Goal: Information Seeking & Learning: Learn about a topic

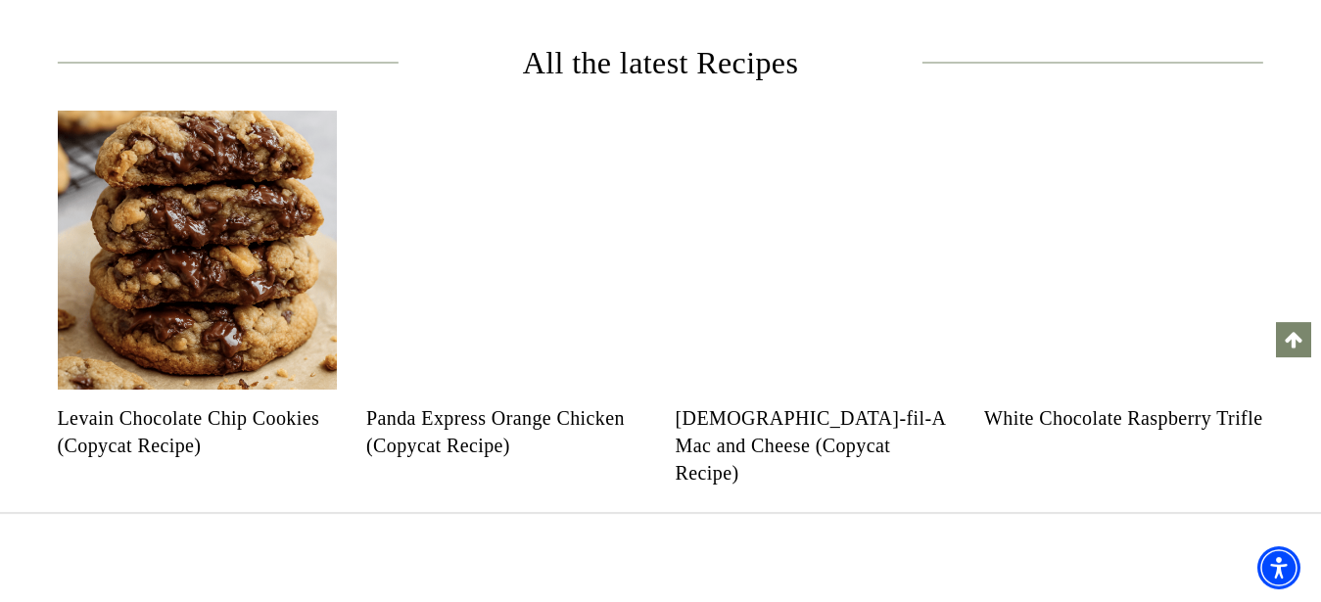
scroll to position [799, 0]
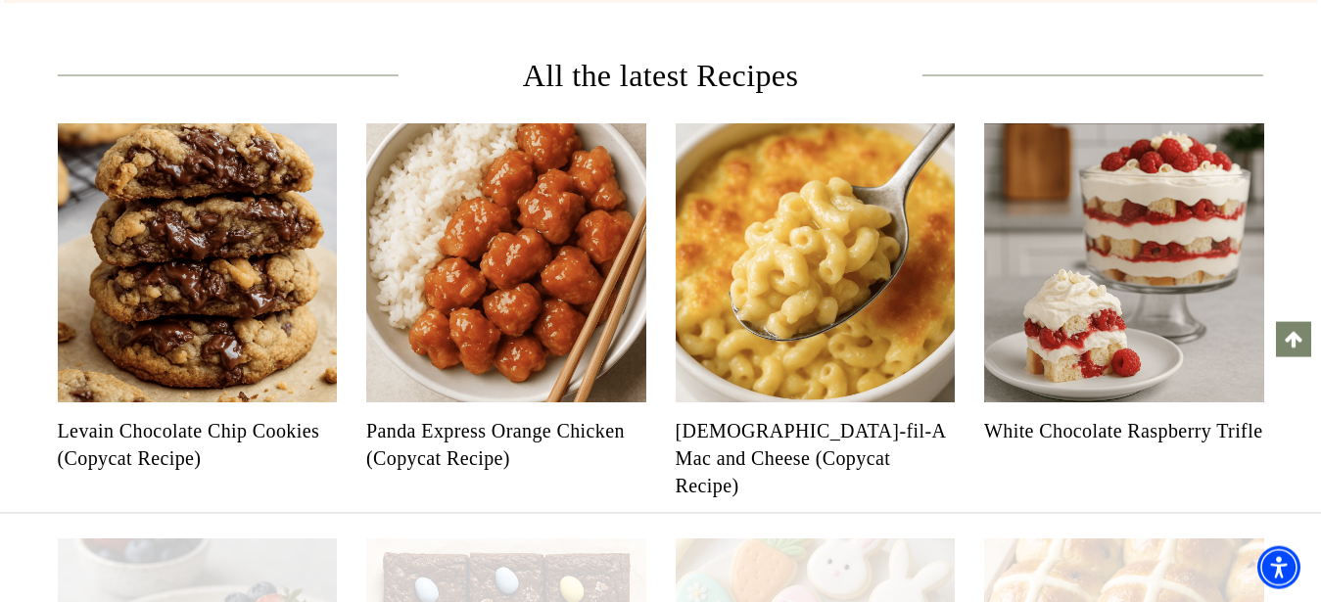
click at [533, 271] on img "Read More Panda Express Orange Chicken (Copycat Recipe)" at bounding box center [506, 263] width 280 height 280
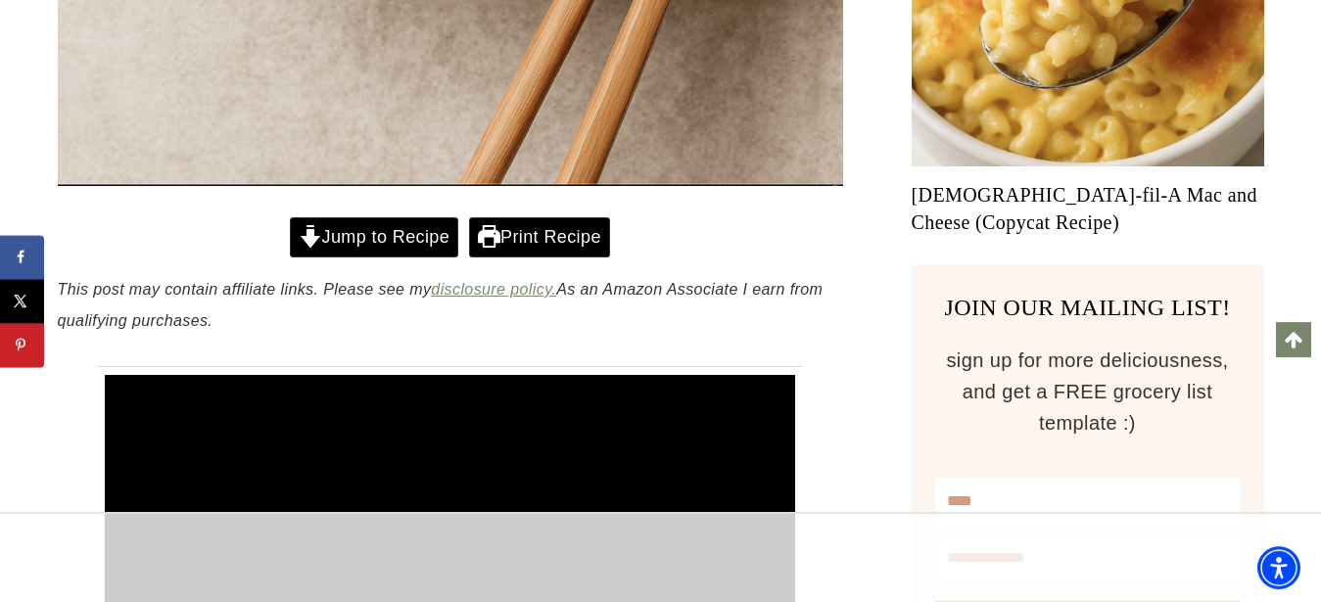
scroll to position [1431, 0]
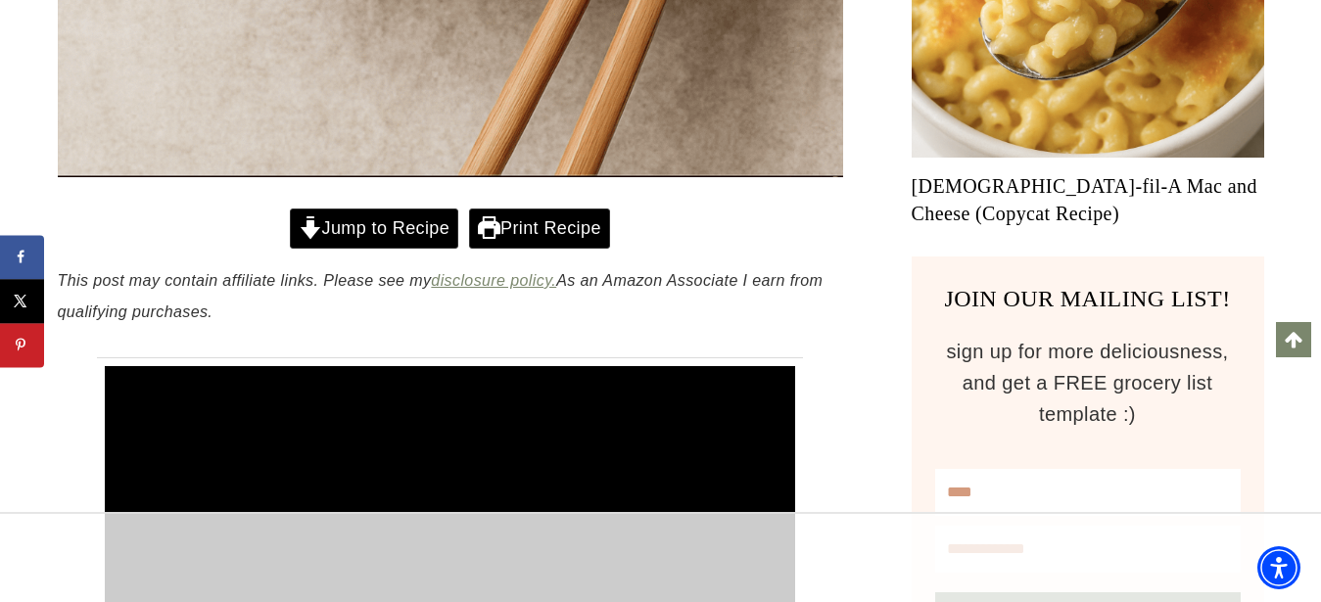
click at [373, 230] on link "Jump to Recipe" at bounding box center [374, 229] width 168 height 40
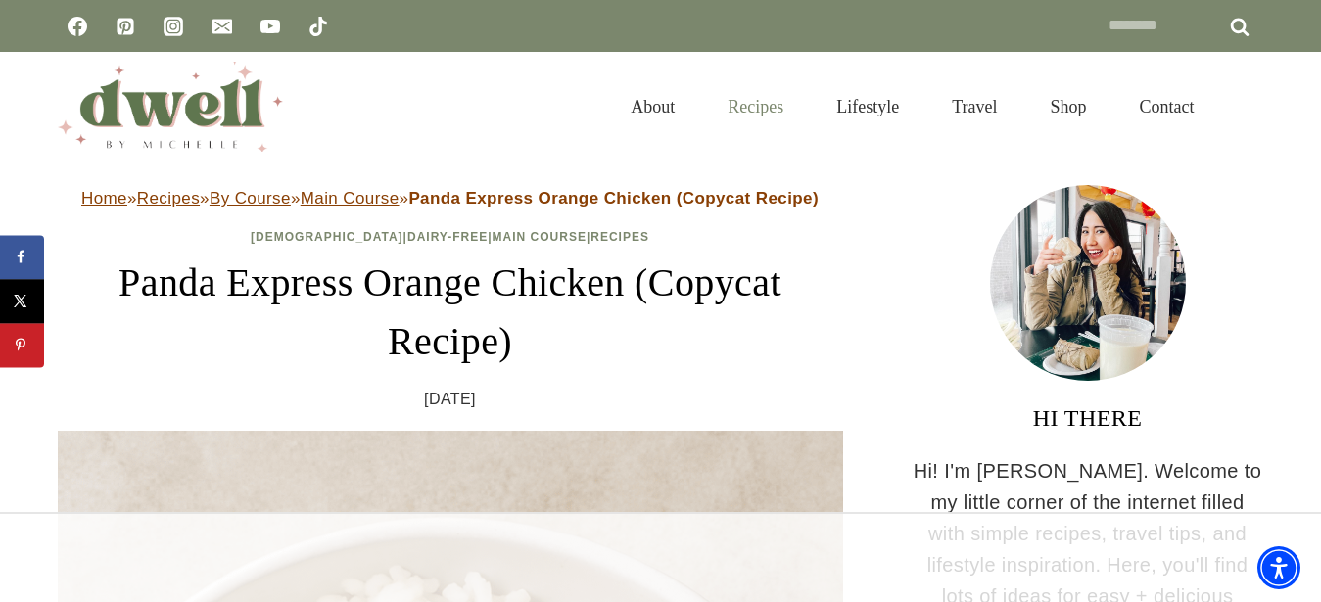
click at [729, 107] on link "Recipes" at bounding box center [755, 107] width 109 height 64
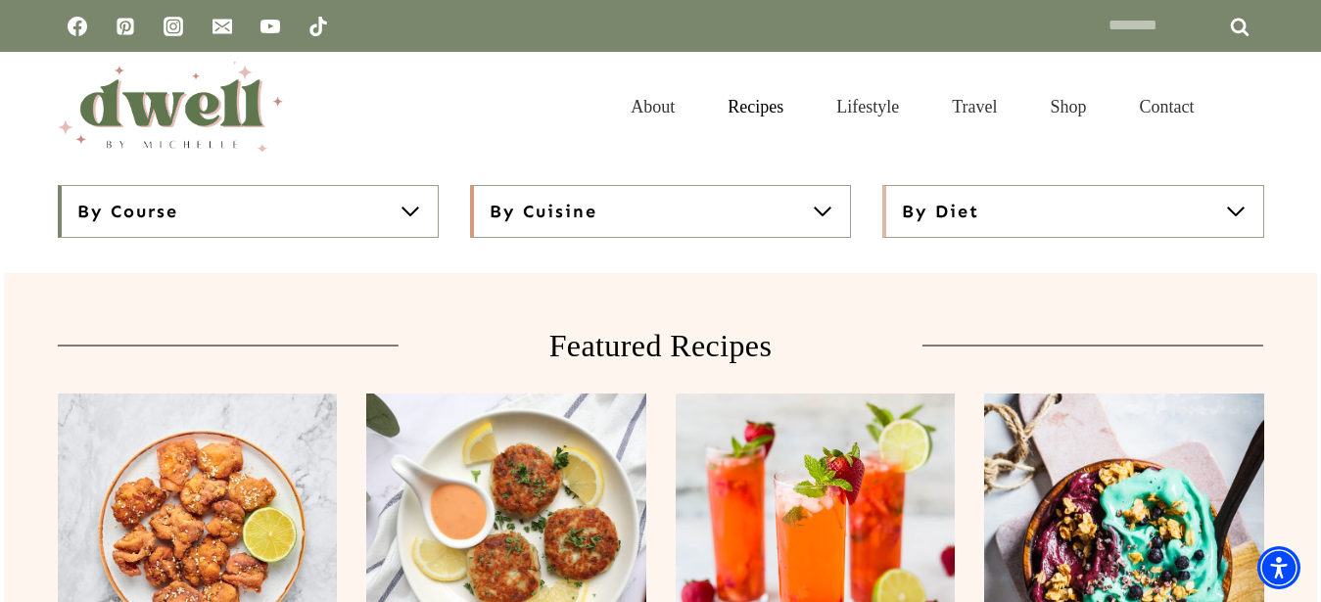
click at [820, 215] on span at bounding box center [822, 211] width 23 height 23
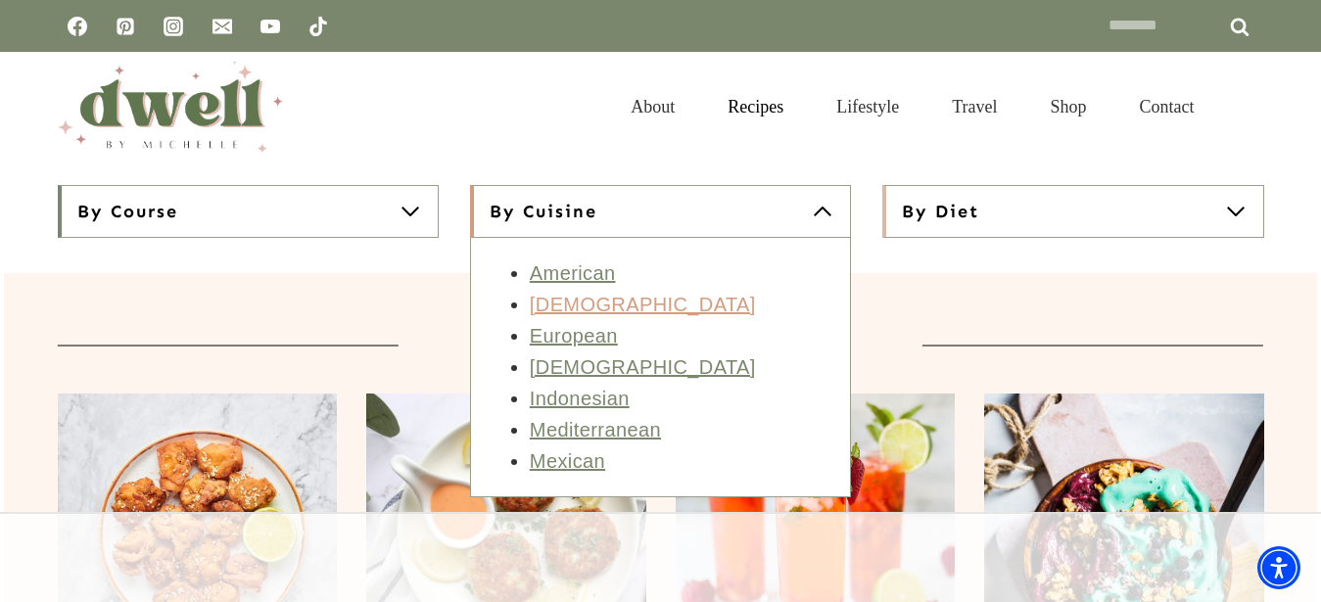
click at [543, 313] on link "[DEMOGRAPHIC_DATA]" at bounding box center [643, 305] width 226 height 22
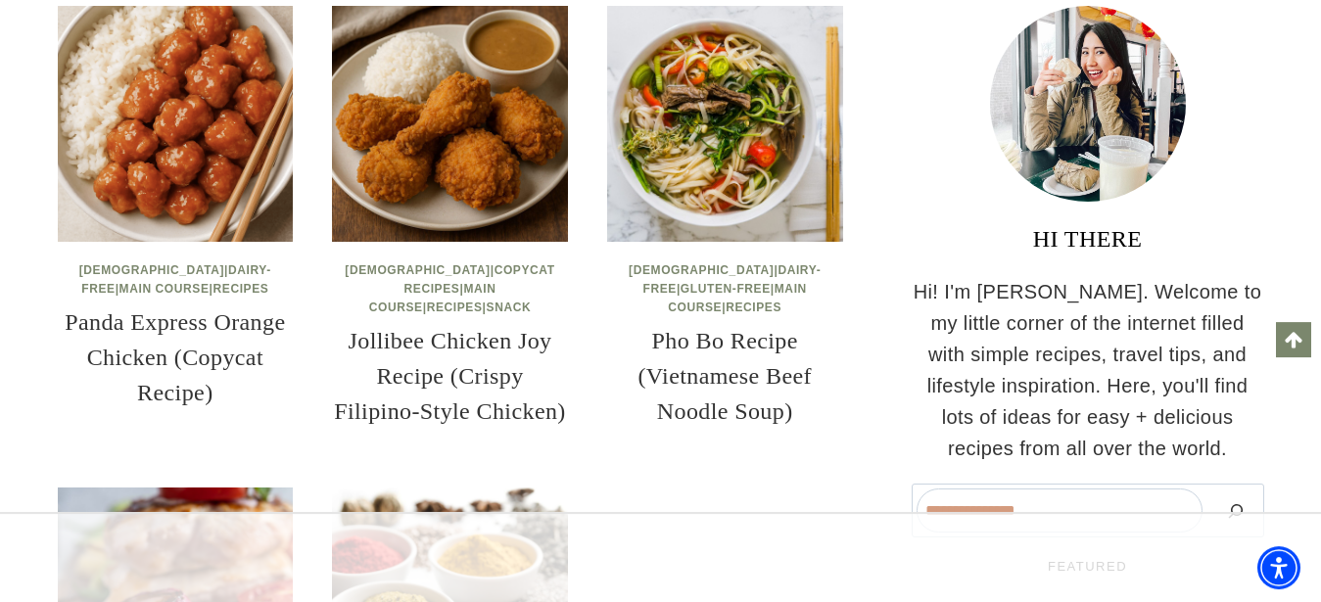
scroll to position [269, 0]
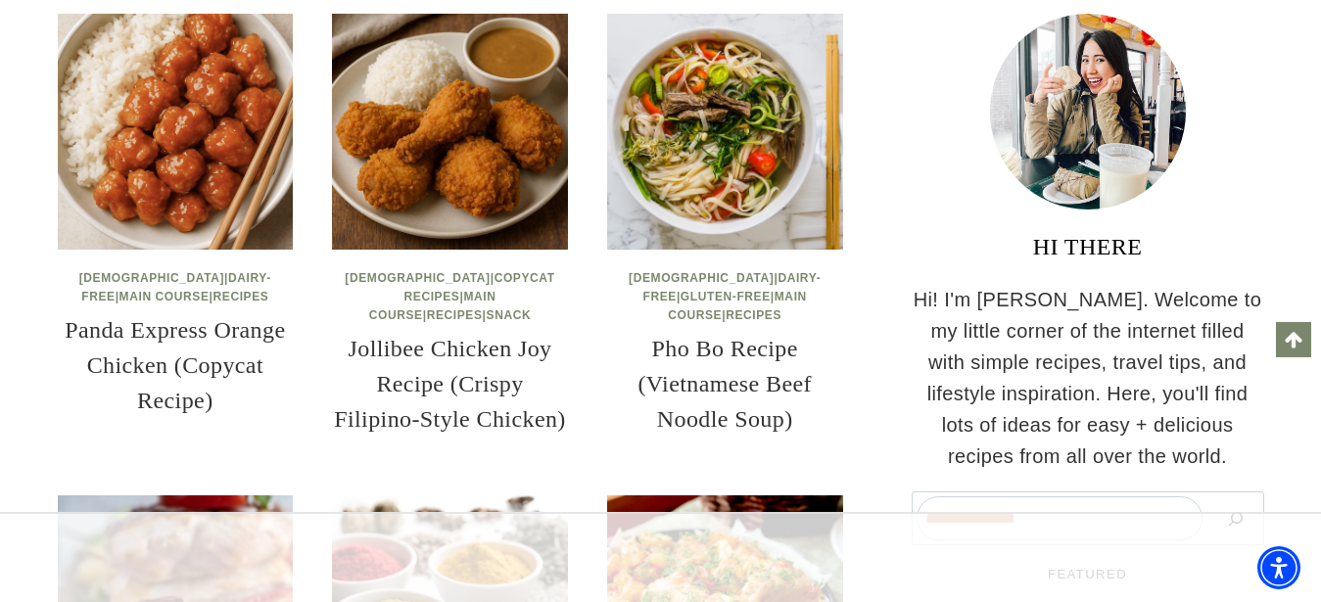
click at [460, 181] on img at bounding box center [450, 132] width 236 height 236
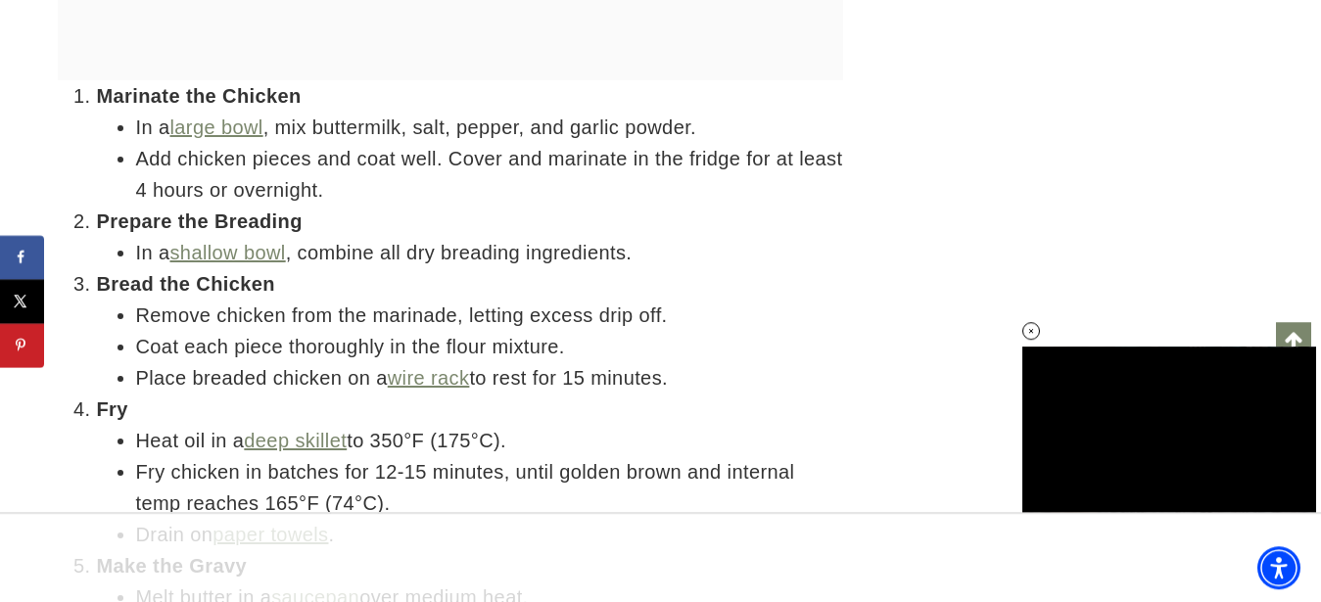
scroll to position [7279, 0]
